Goal: Information Seeking & Learning: Learn about a topic

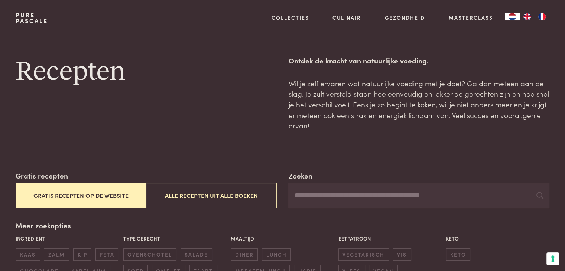
click at [105, 196] on button "Gratis recepten op de website" at bounding box center [81, 195] width 130 height 25
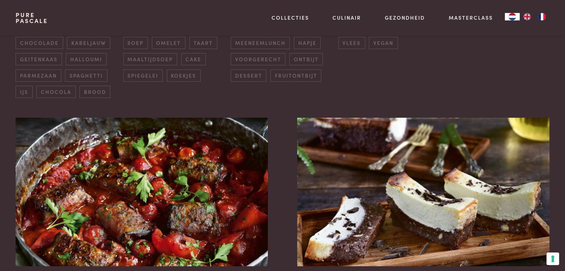
scroll to position [282, 0]
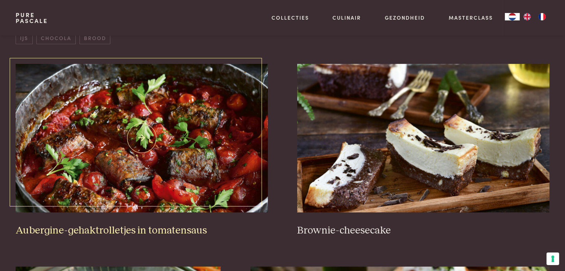
click at [107, 172] on img at bounding box center [142, 138] width 252 height 148
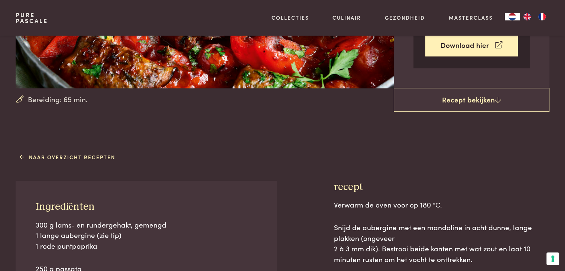
scroll to position [334, 0]
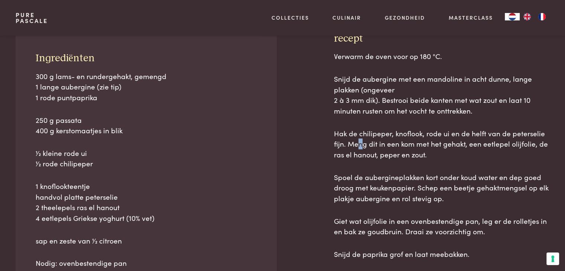
click at [359, 148] on span "Hak de chilipeper, knoflook, rode ui en de helft van de peterselie fijn. Meng d…" at bounding box center [441, 143] width 214 height 31
